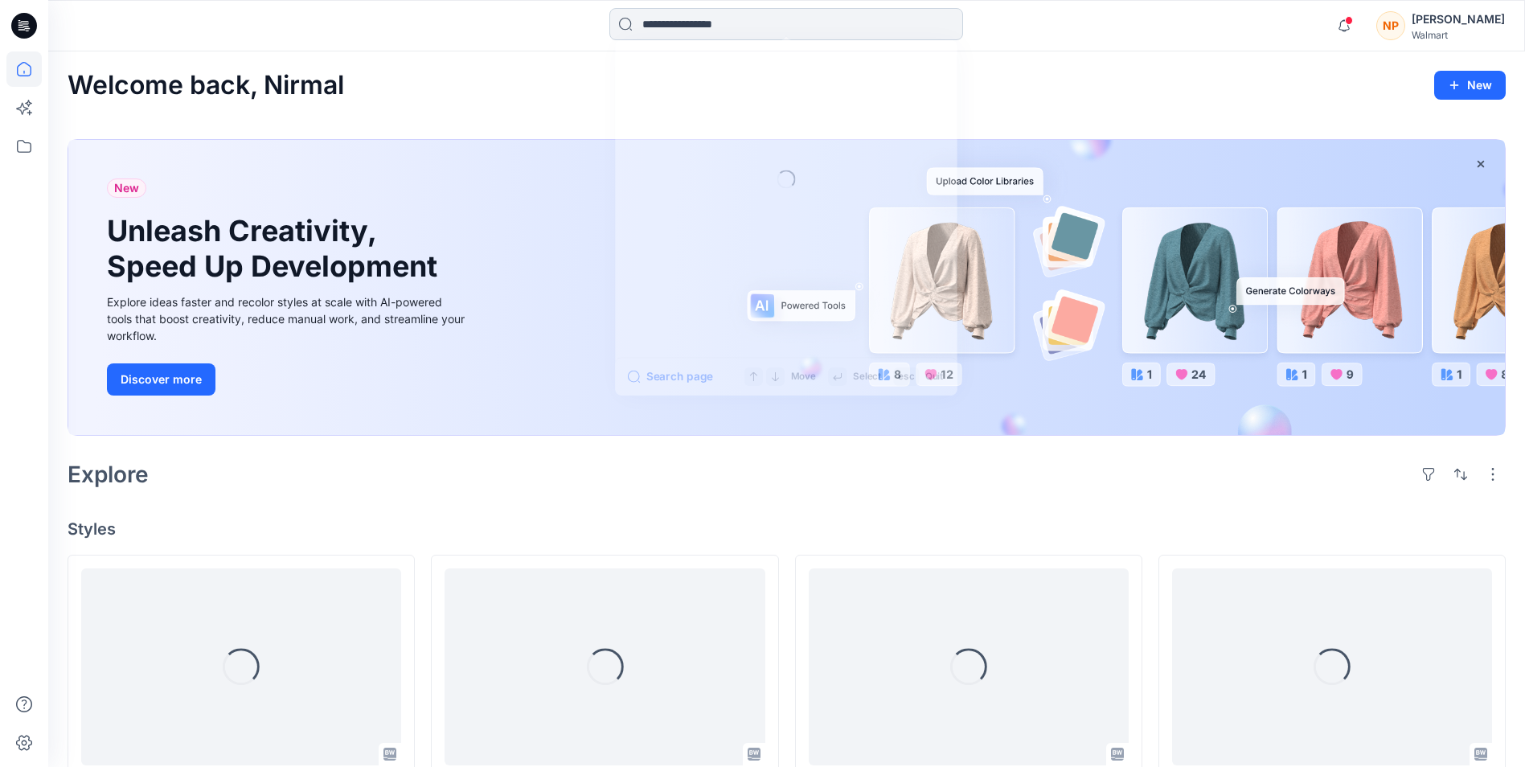
click at [719, 26] on input at bounding box center [786, 24] width 354 height 32
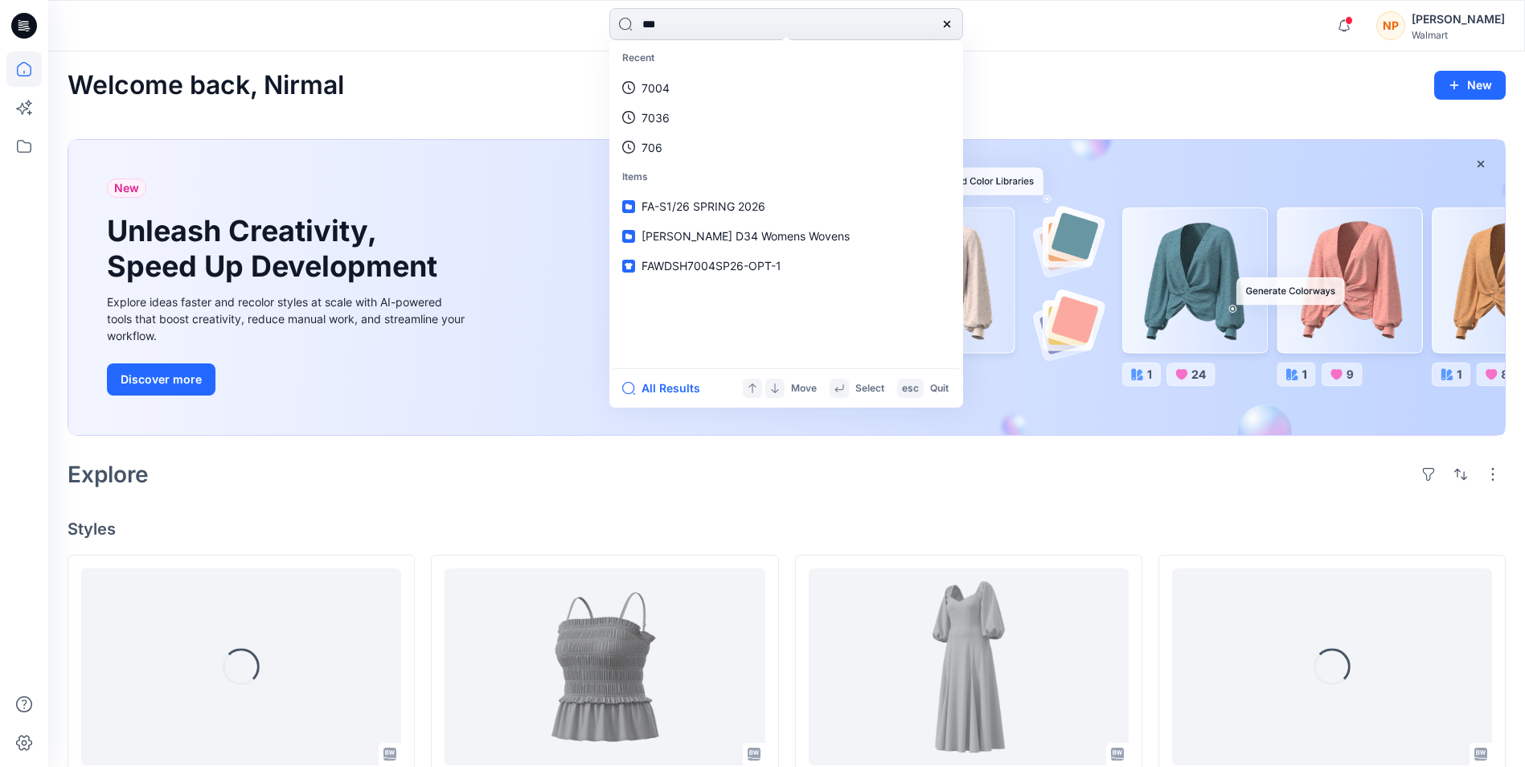
type input "****"
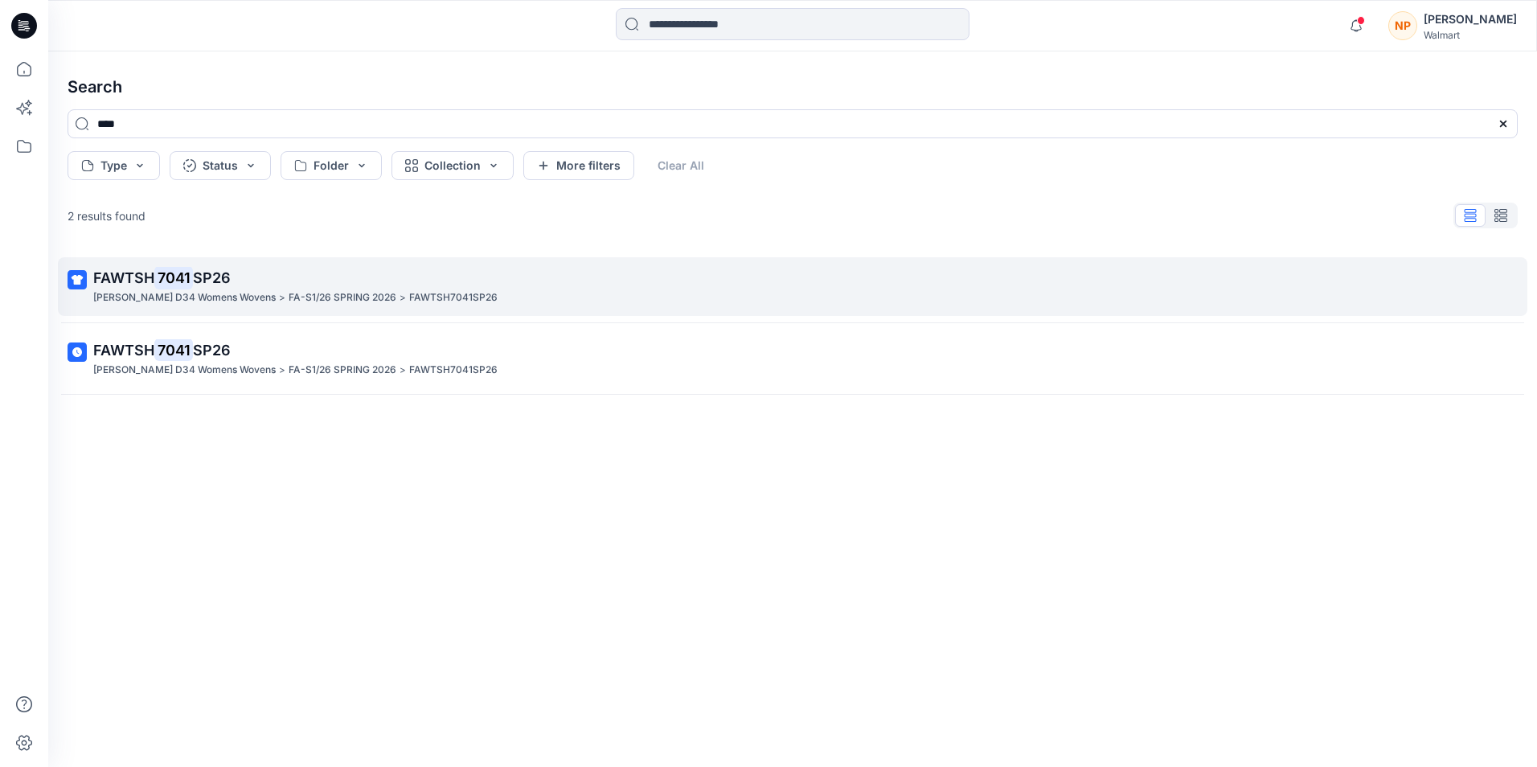
click at [145, 269] on p "FAWTSH 7041 SP26" at bounding box center [791, 278] width 1396 height 23
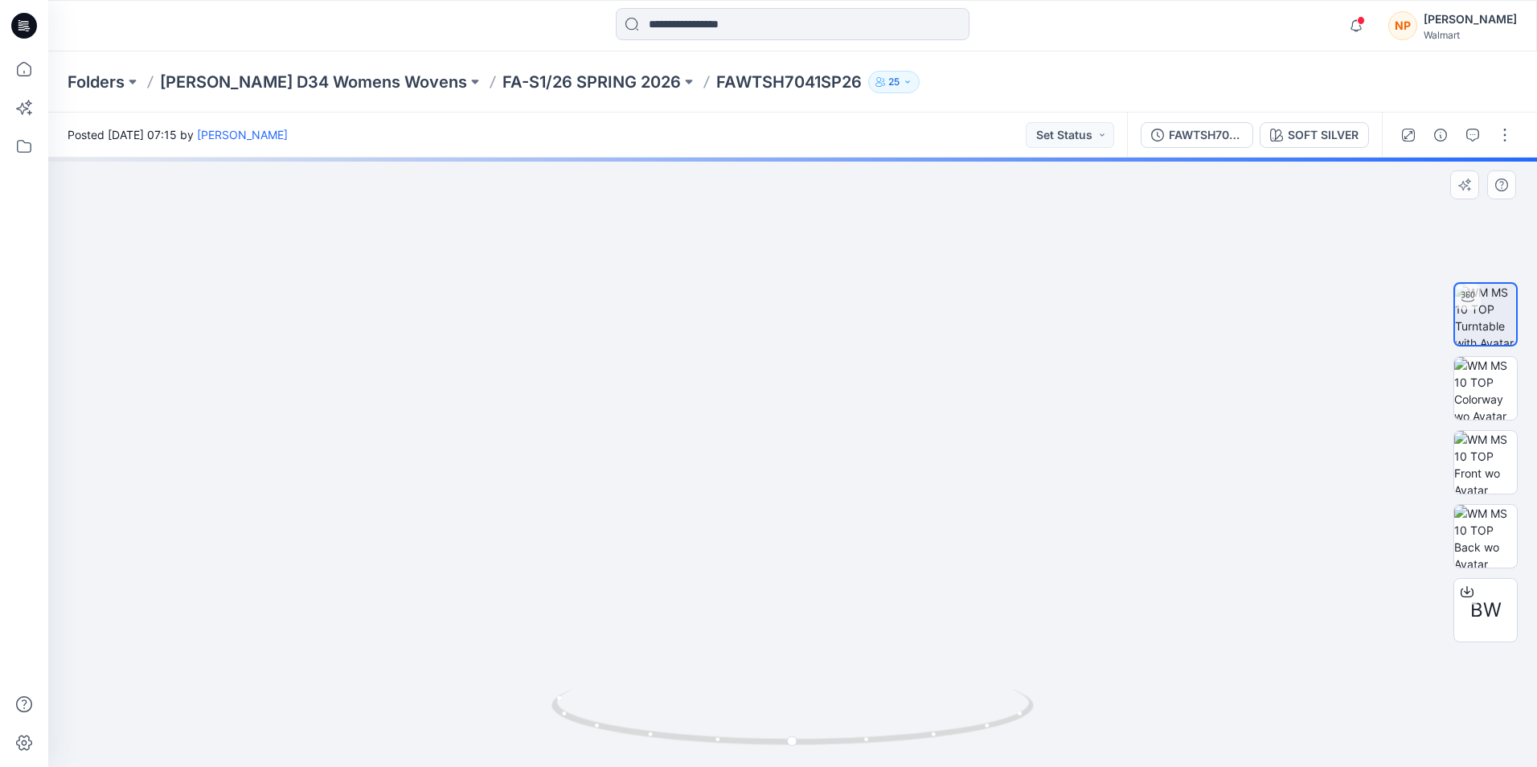
drag, startPoint x: 774, startPoint y: 343, endPoint x: 769, endPoint y: 502, distance: 158.4
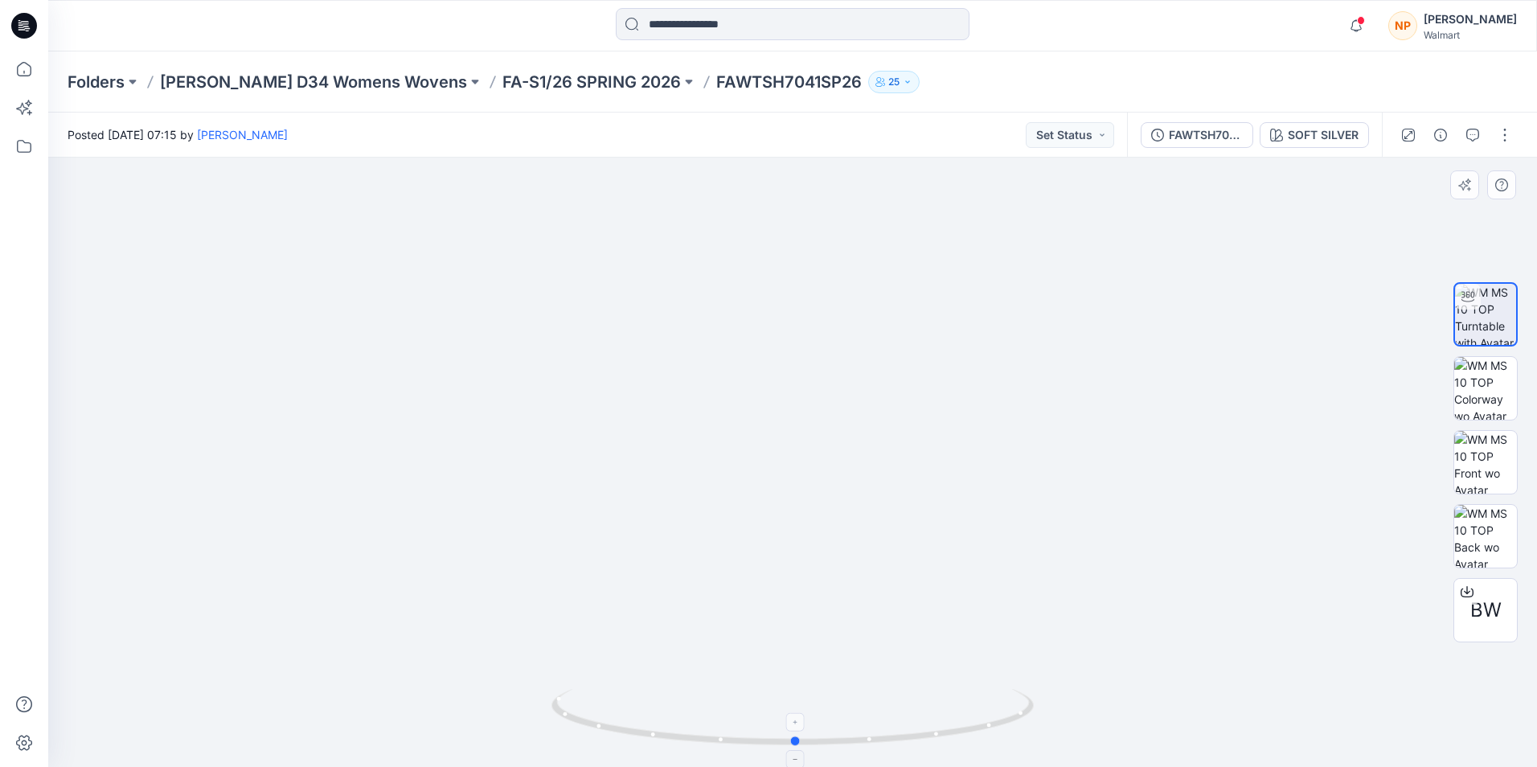
drag, startPoint x: 801, startPoint y: 745, endPoint x: 804, endPoint y: 758, distance: 13.3
click at [804, 749] on icon at bounding box center [794, 719] width 486 height 60
